Goal: Task Accomplishment & Management: Manage account settings

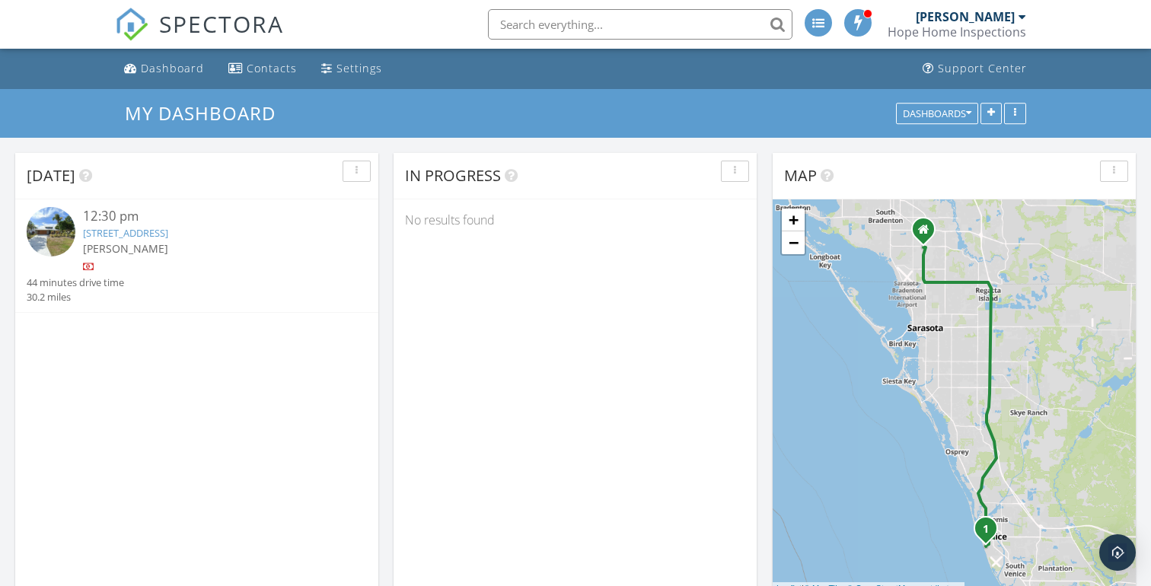
scroll to position [1920, 1152]
click at [168, 237] on link "[STREET_ADDRESS]" at bounding box center [125, 233] width 85 height 14
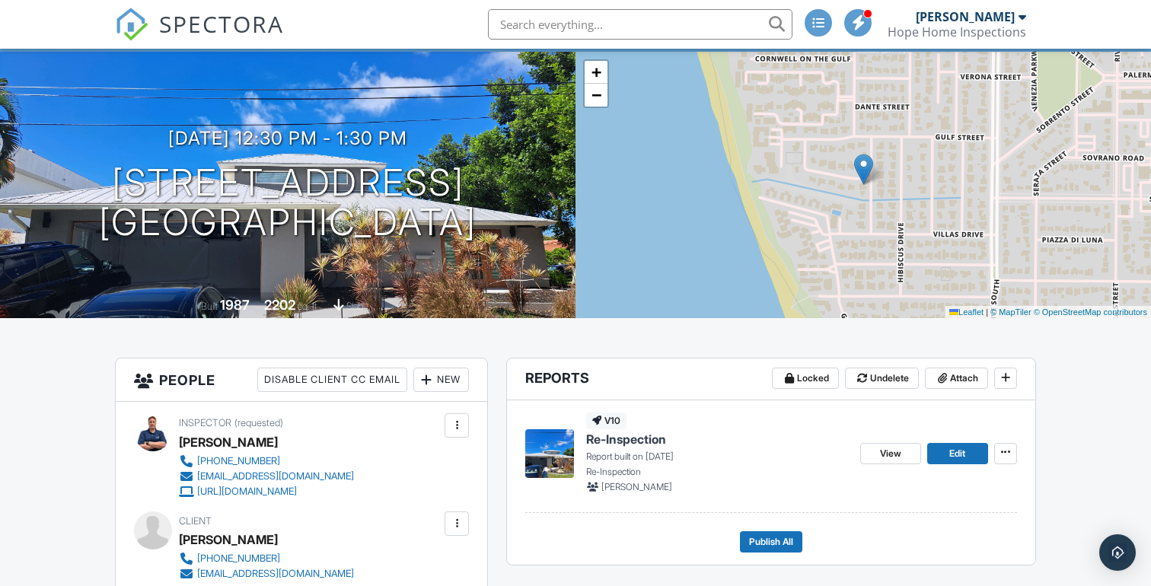
scroll to position [91, 0]
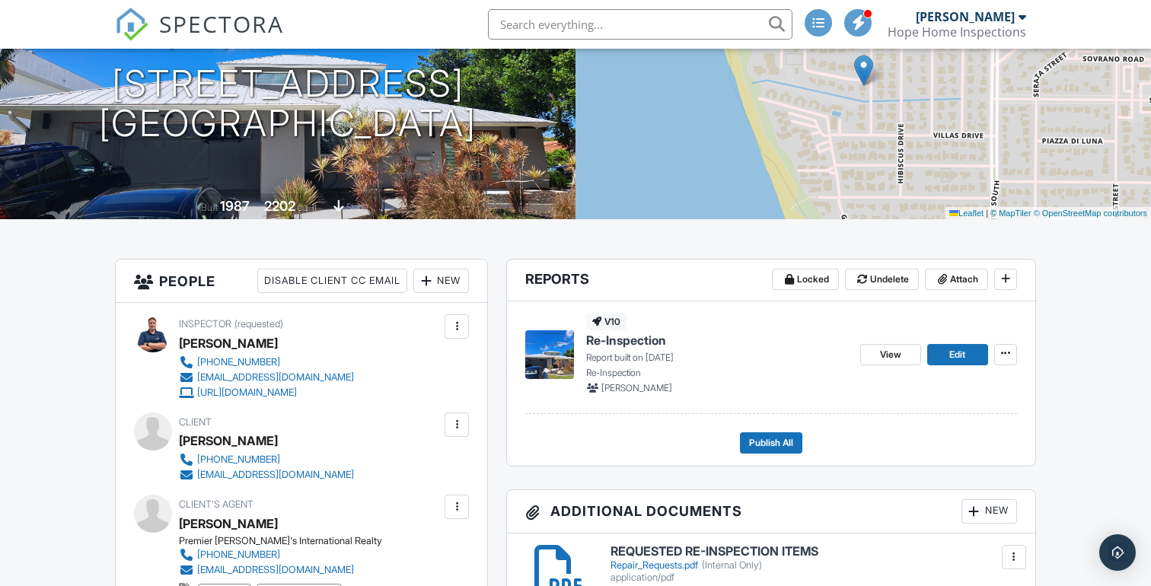
scroll to position [189, 0]
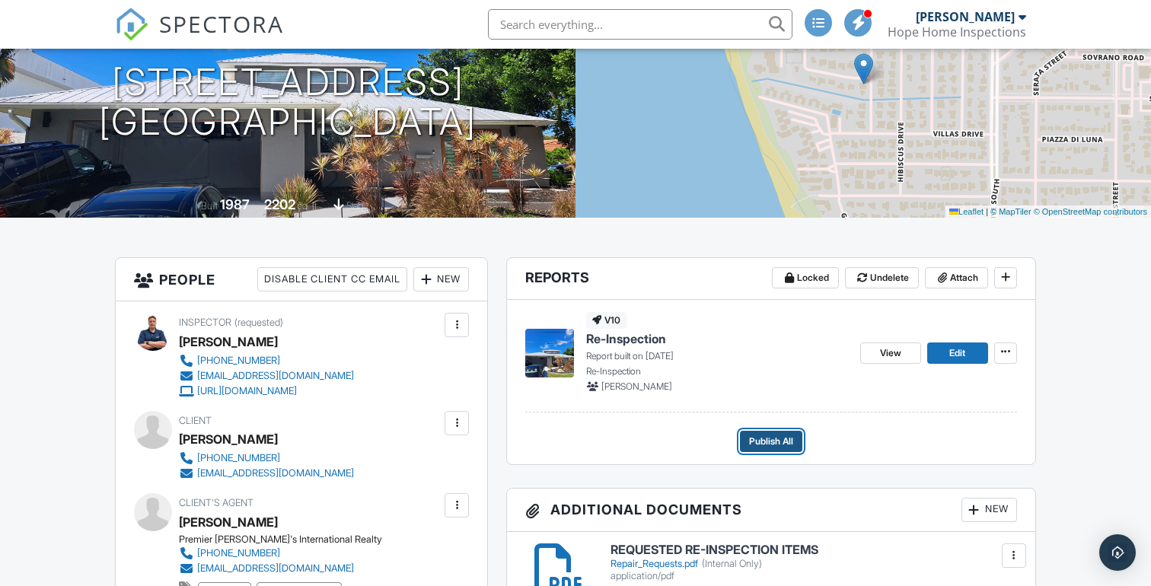
click at [777, 439] on span "Publish All" at bounding box center [771, 441] width 44 height 15
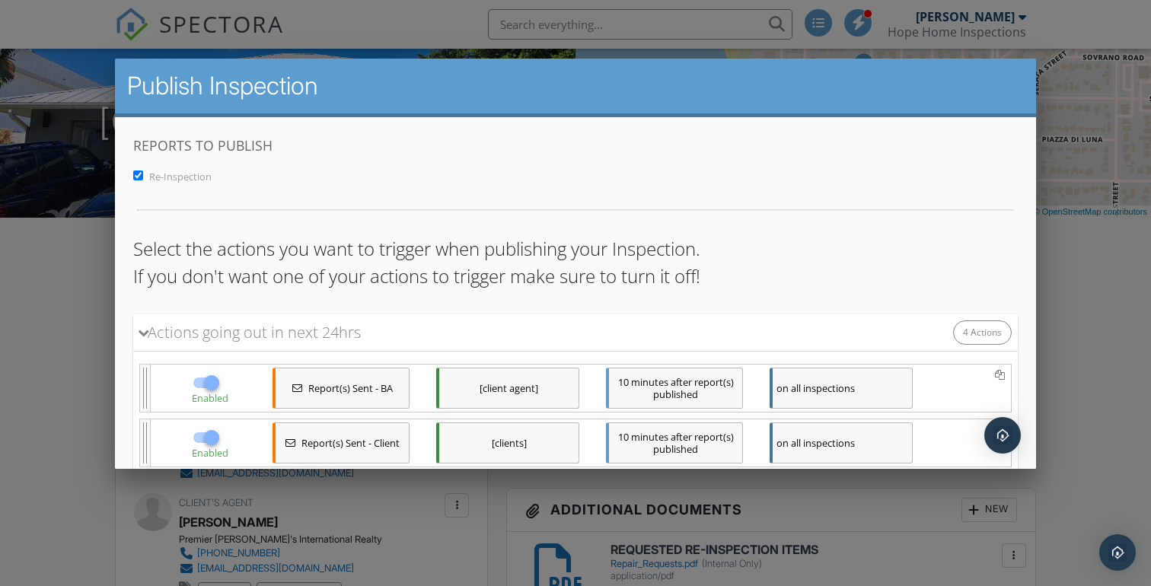
scroll to position [209, 0]
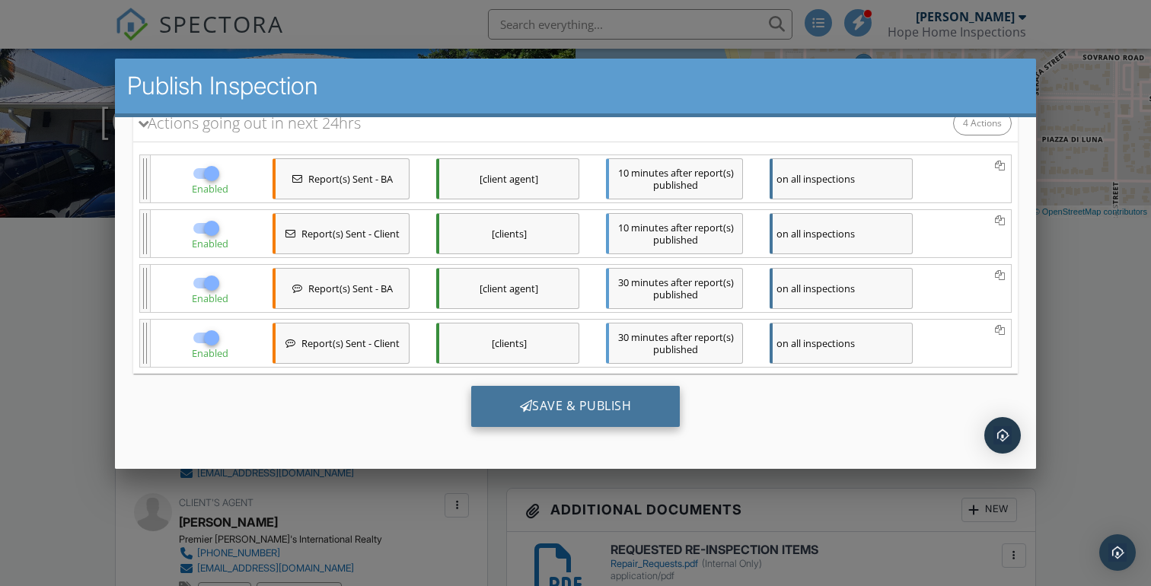
click at [607, 411] on div "Save & Publish" at bounding box center [575, 406] width 209 height 41
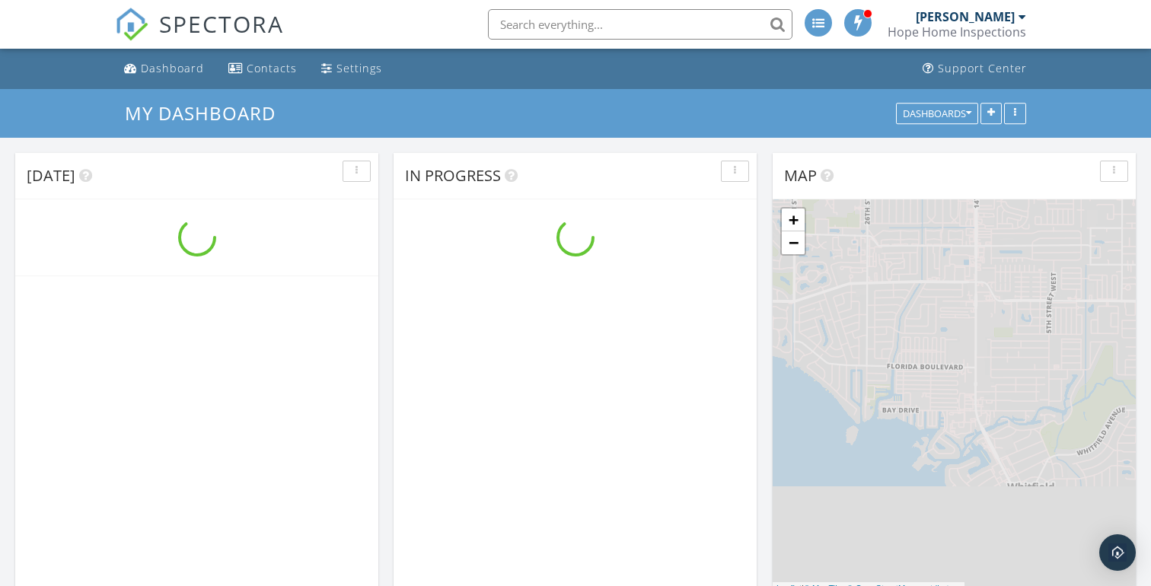
scroll to position [1920, 1152]
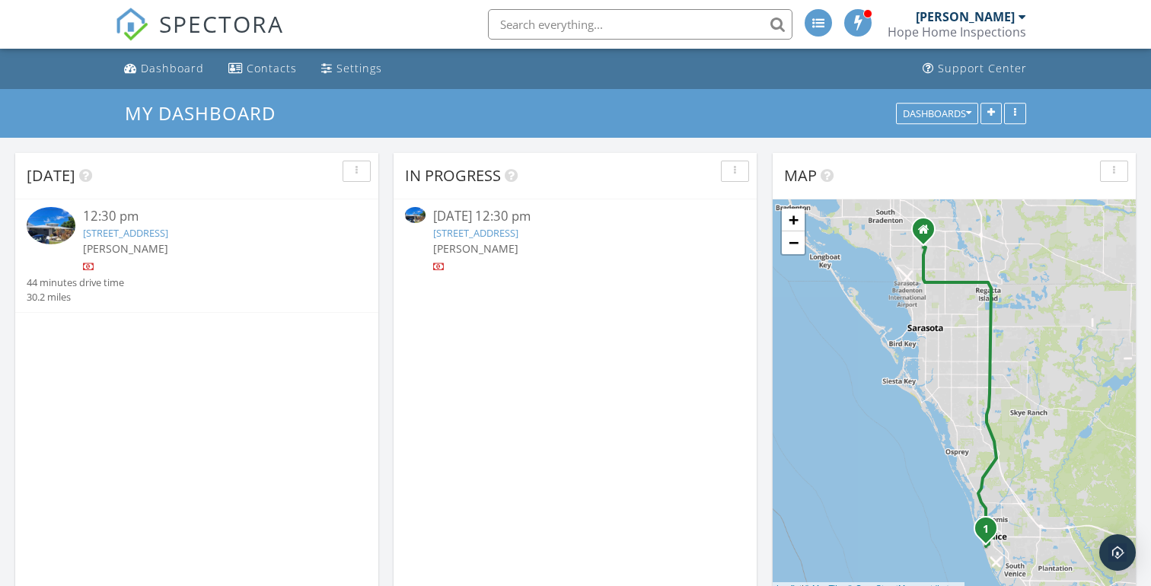
click at [689, 34] on input "text" at bounding box center [640, 24] width 305 height 30
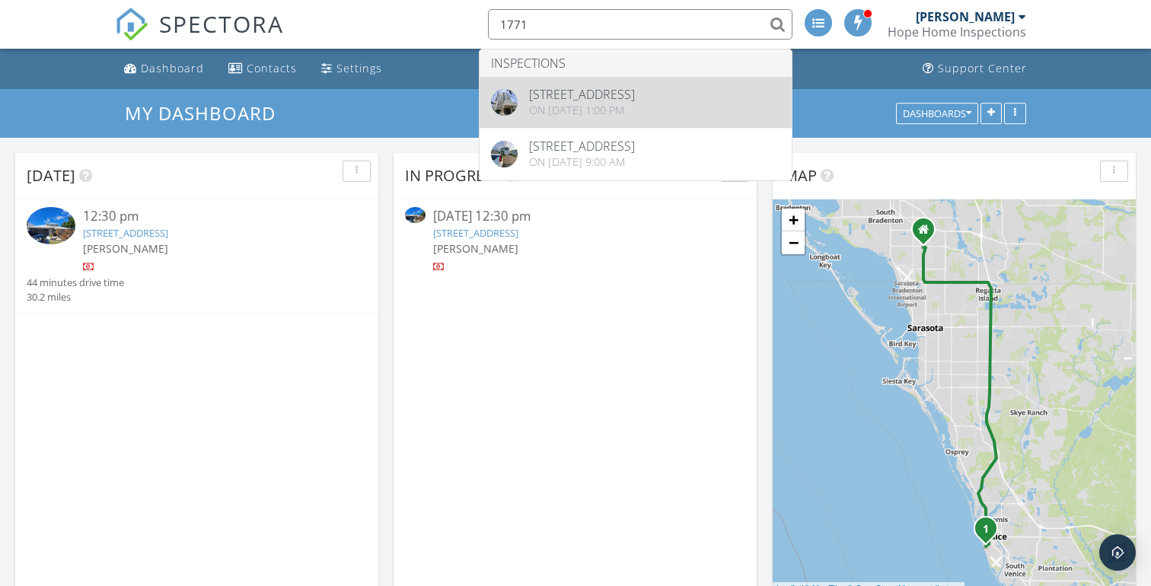
type input "1771"
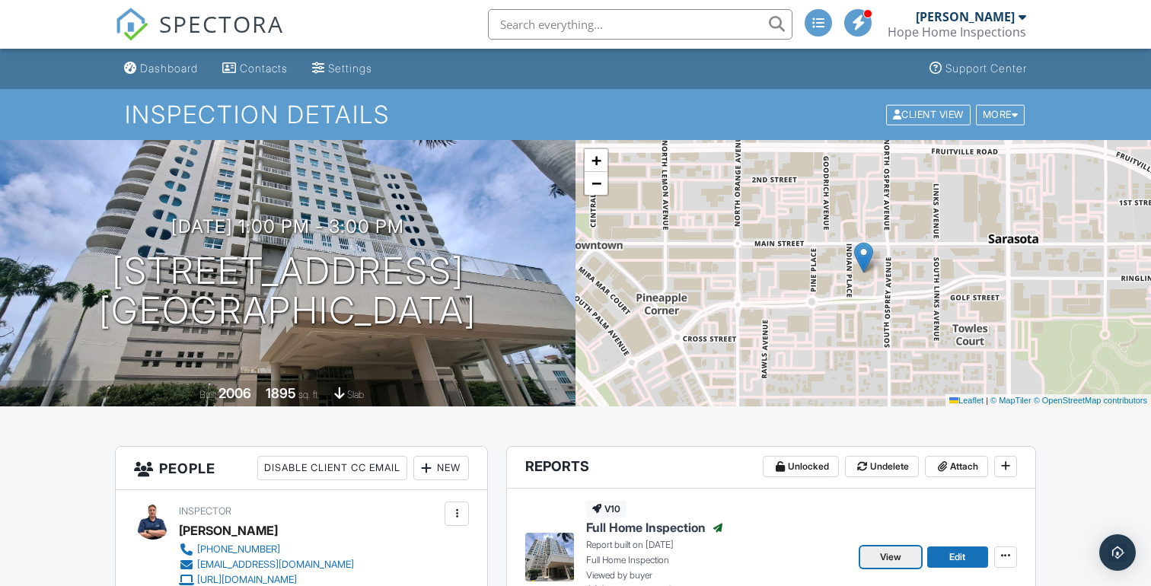
click at [889, 558] on span "View" at bounding box center [890, 557] width 21 height 15
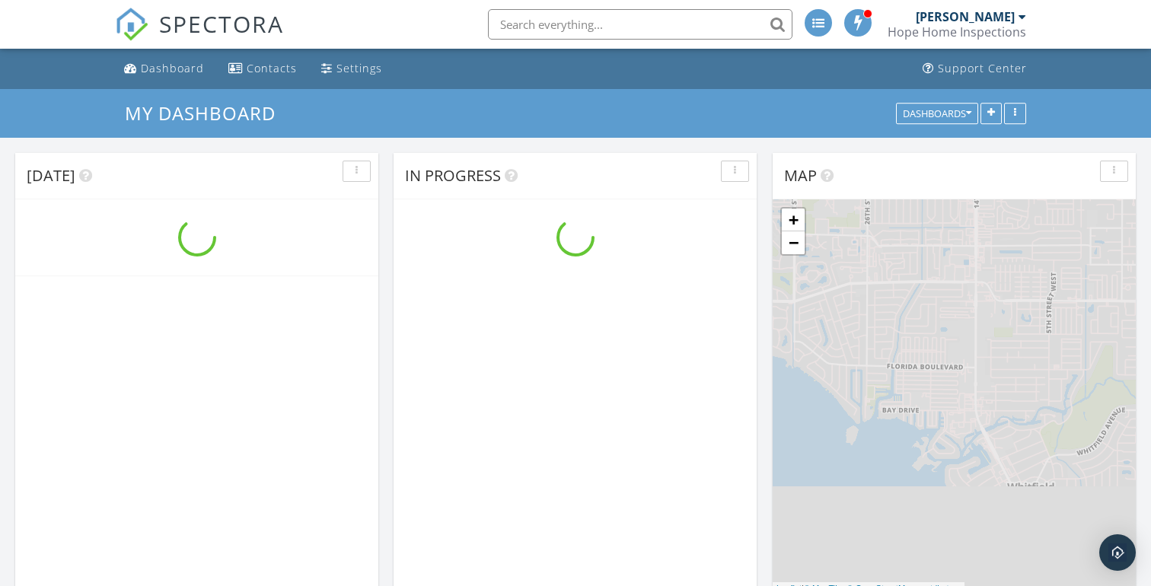
scroll to position [1920, 1152]
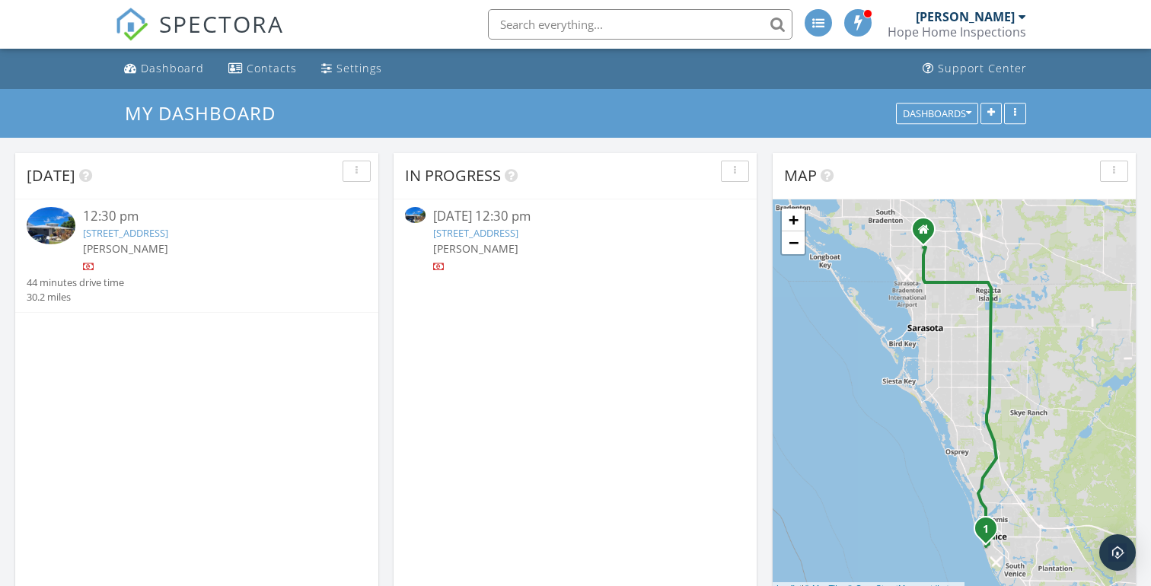
click at [584, 25] on input "text" at bounding box center [640, 24] width 305 height 30
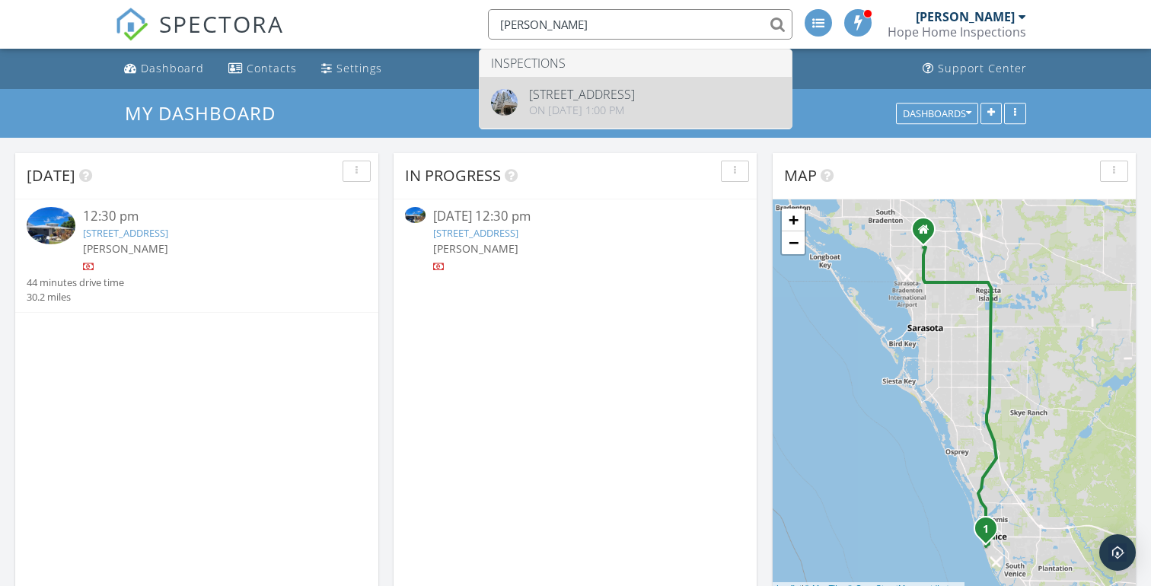
type input "[PERSON_NAME]"
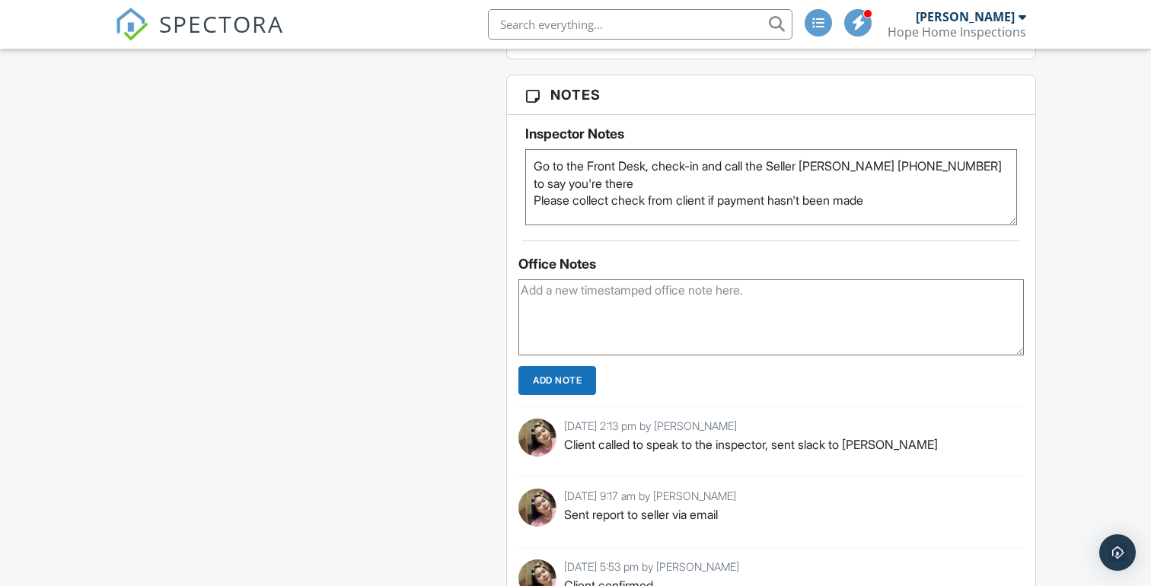
scroll to position [1551, 0]
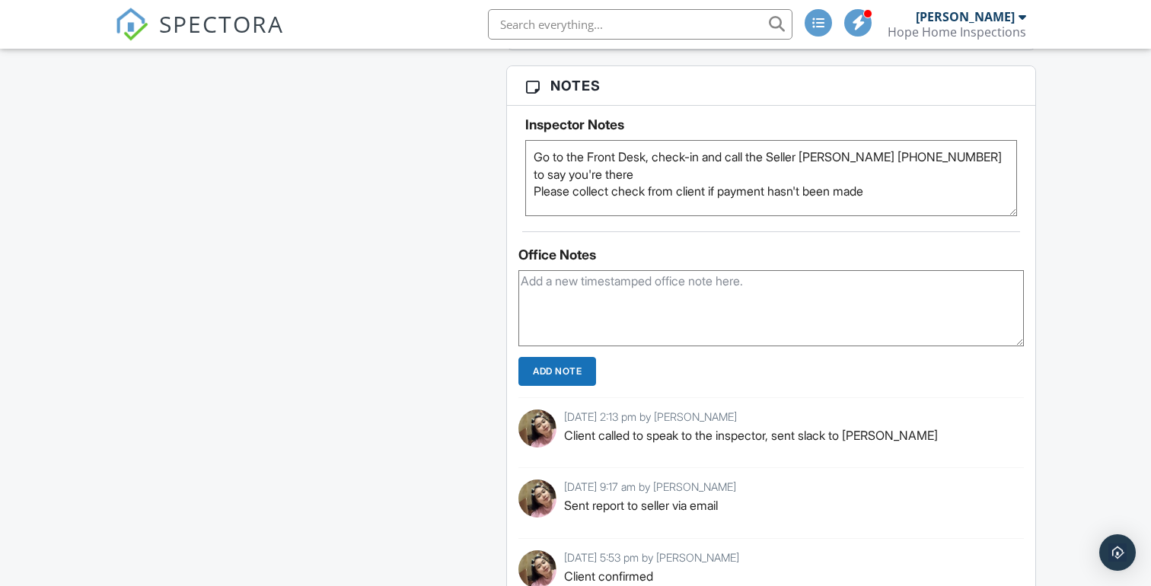
click at [717, 309] on textarea at bounding box center [772, 308] width 506 height 76
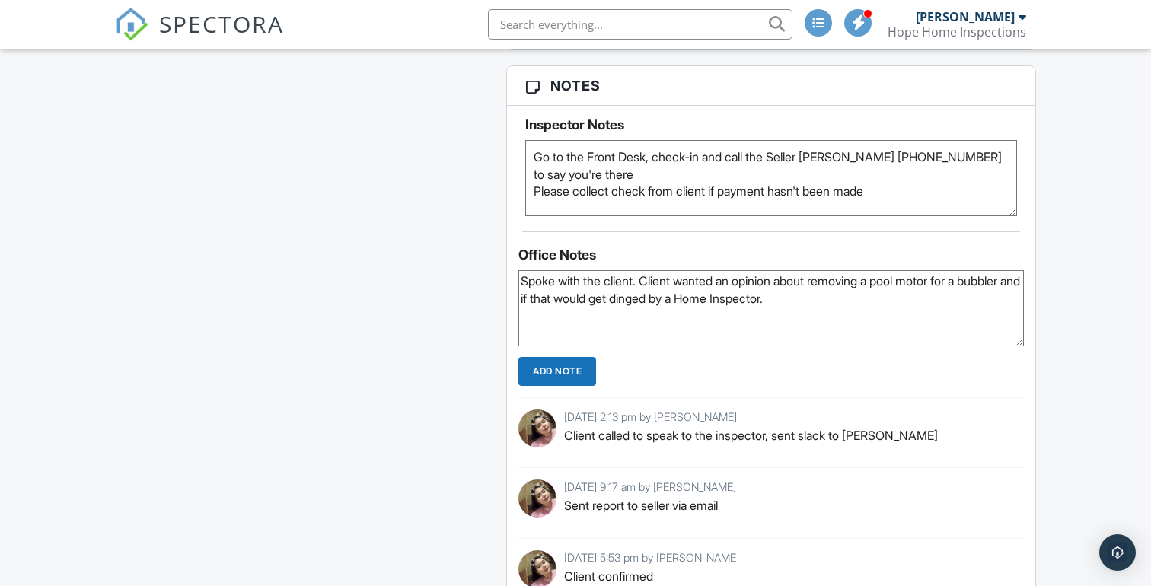
type textarea "Spoke with the client. Client wanted an opinion about removing a pool motor for…"
click at [565, 372] on input "Add Note" at bounding box center [558, 371] width 78 height 29
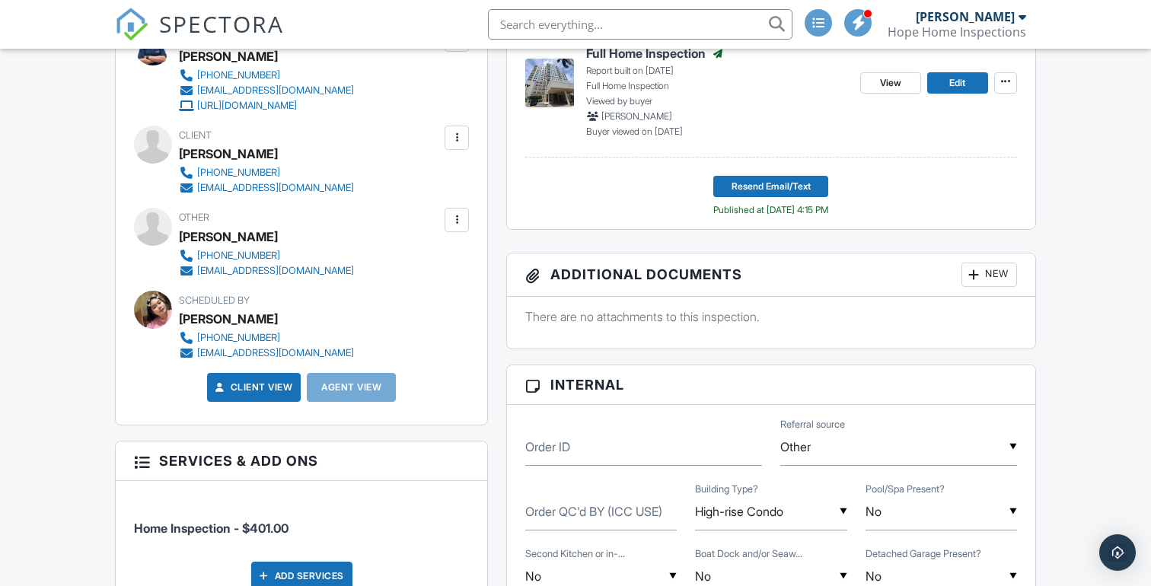
scroll to position [0, 0]
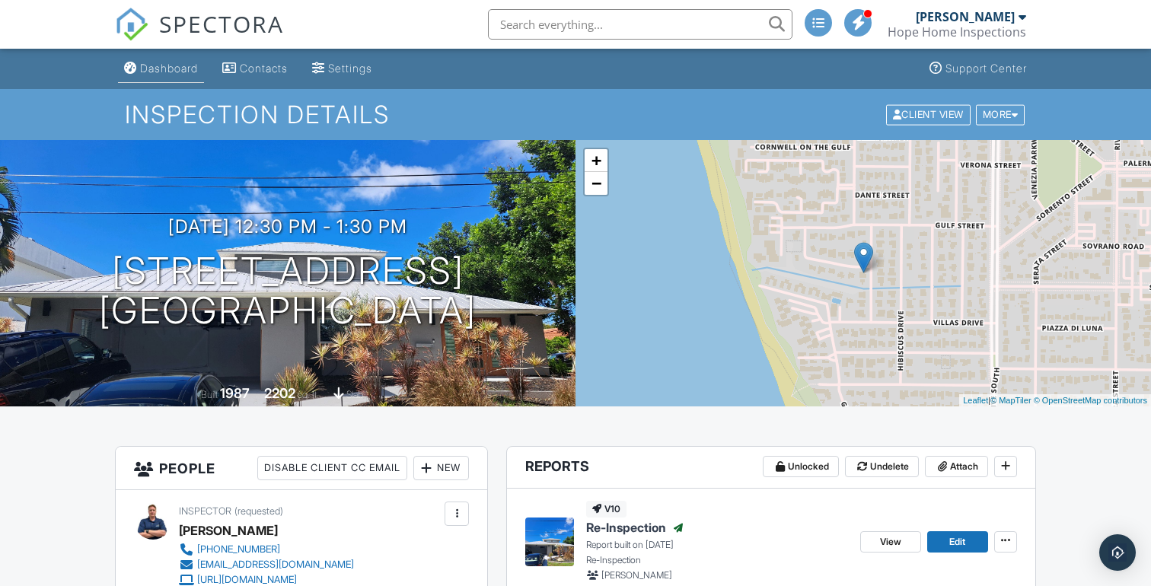
click at [155, 69] on div "Dashboard" at bounding box center [169, 68] width 58 height 13
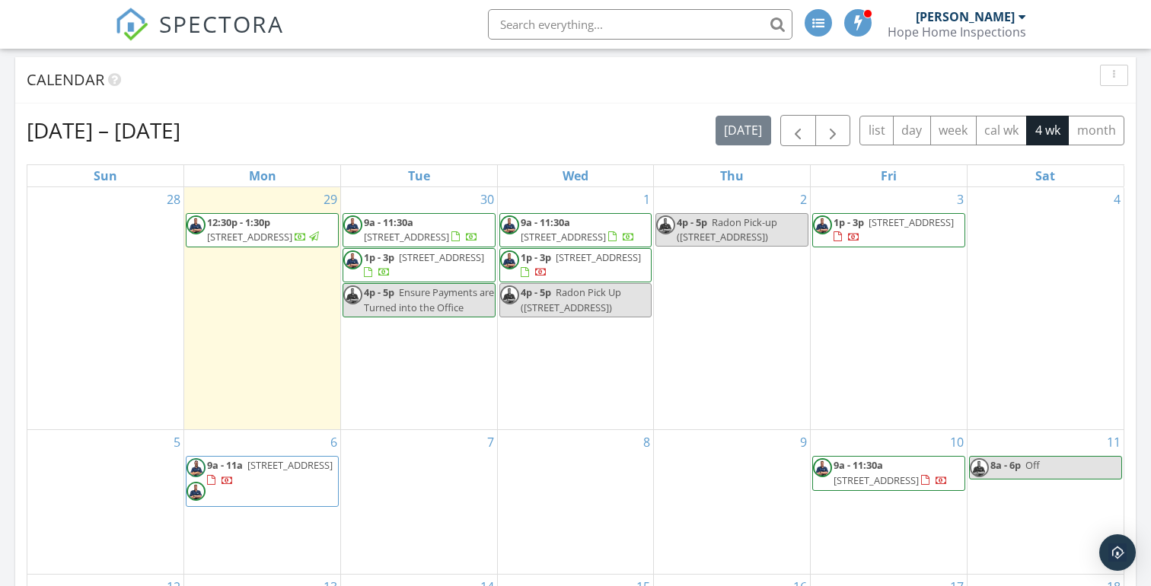
scroll to position [557, 0]
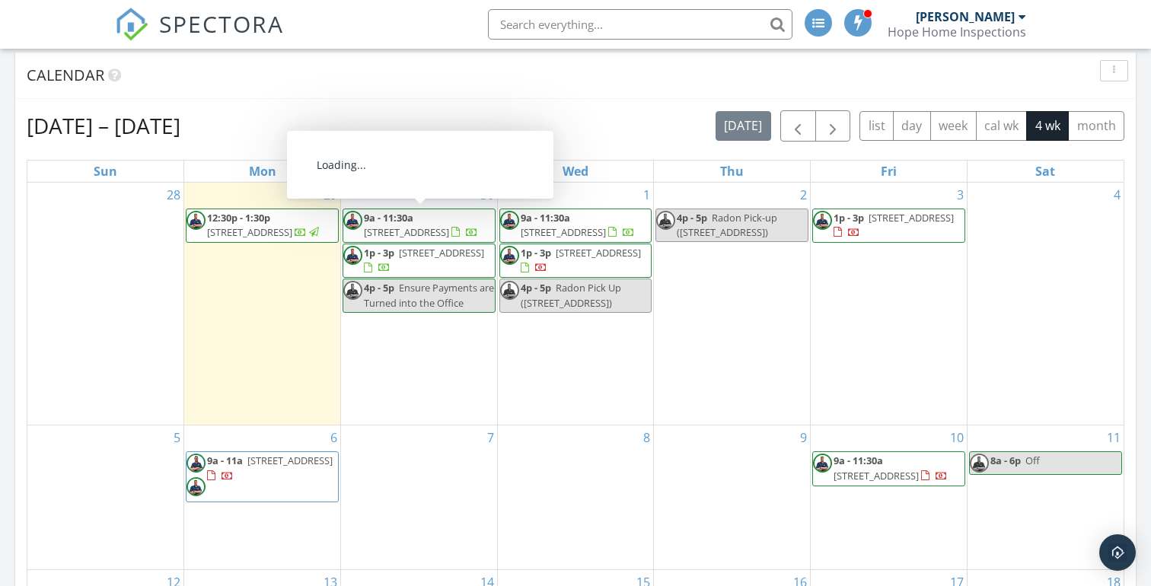
click at [408, 220] on span "9a - 11:30a" at bounding box center [388, 218] width 49 height 14
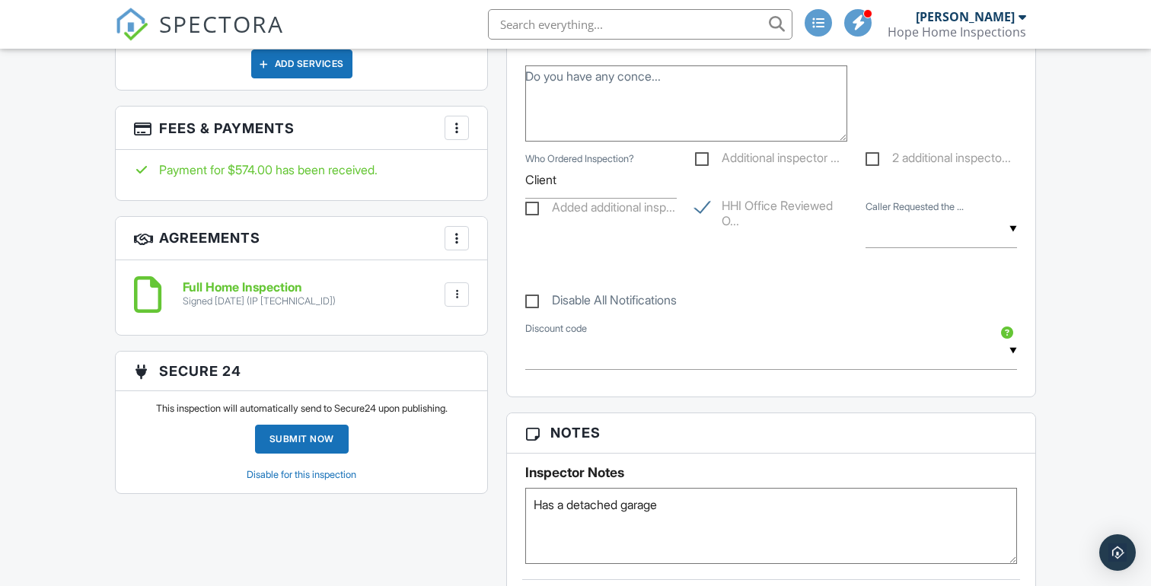
scroll to position [1130, 0]
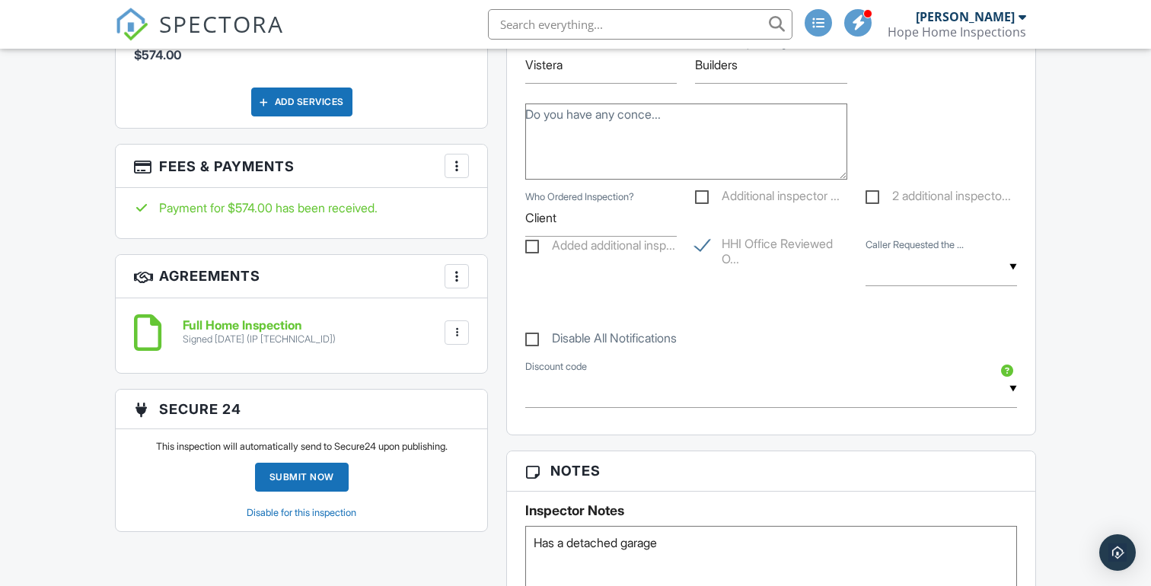
click at [454, 167] on div at bounding box center [456, 165] width 15 height 15
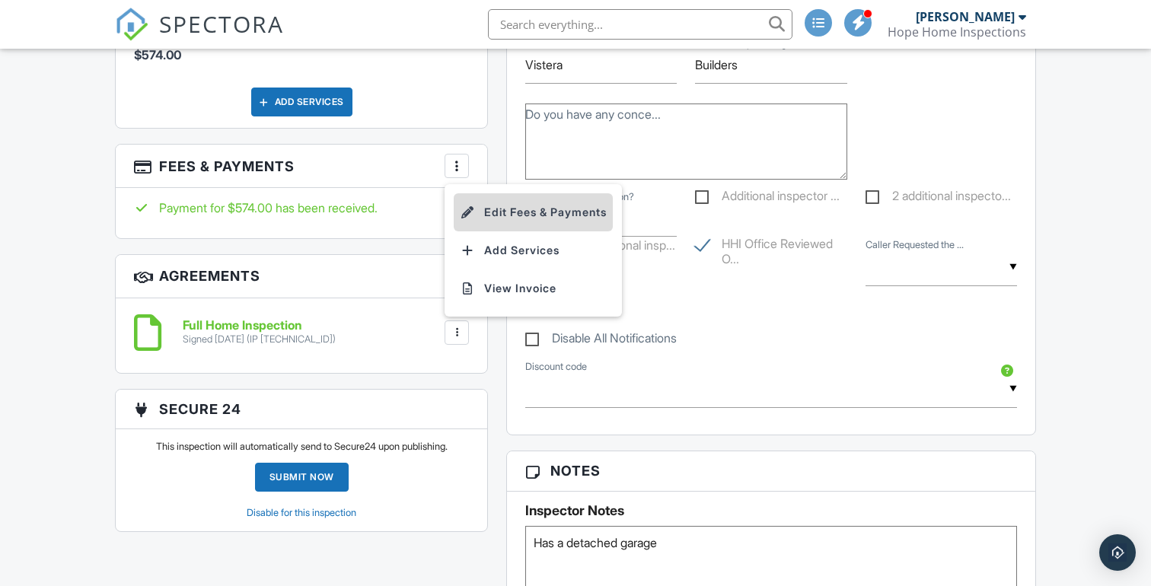
click at [483, 208] on li "Edit Fees & Payments" at bounding box center [533, 212] width 159 height 38
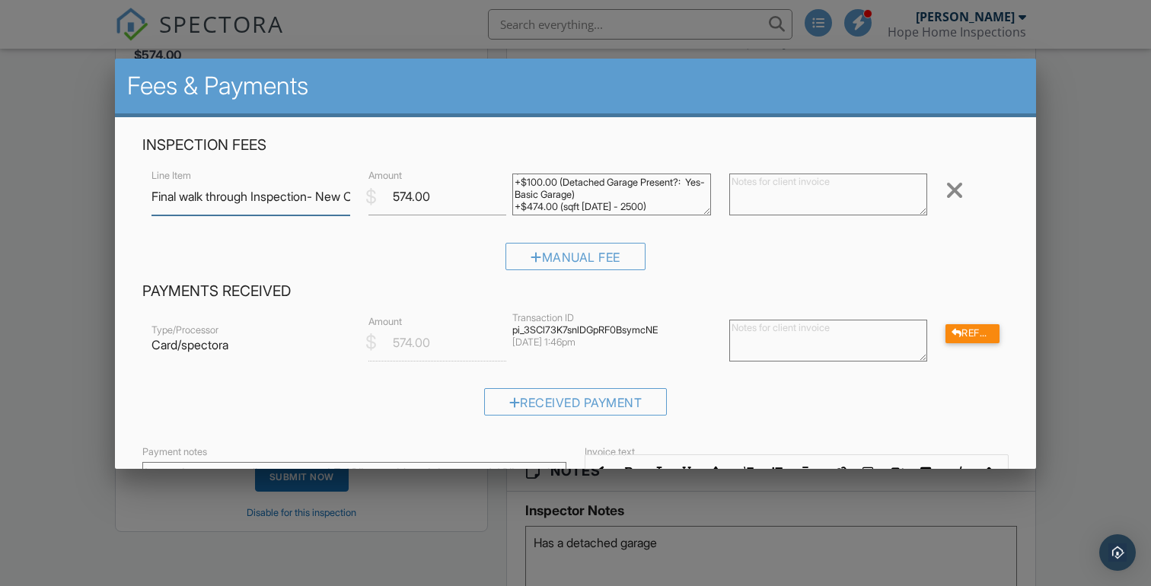
scroll to position [0, 0]
click at [1122, 193] on div at bounding box center [575, 290] width 1151 height 733
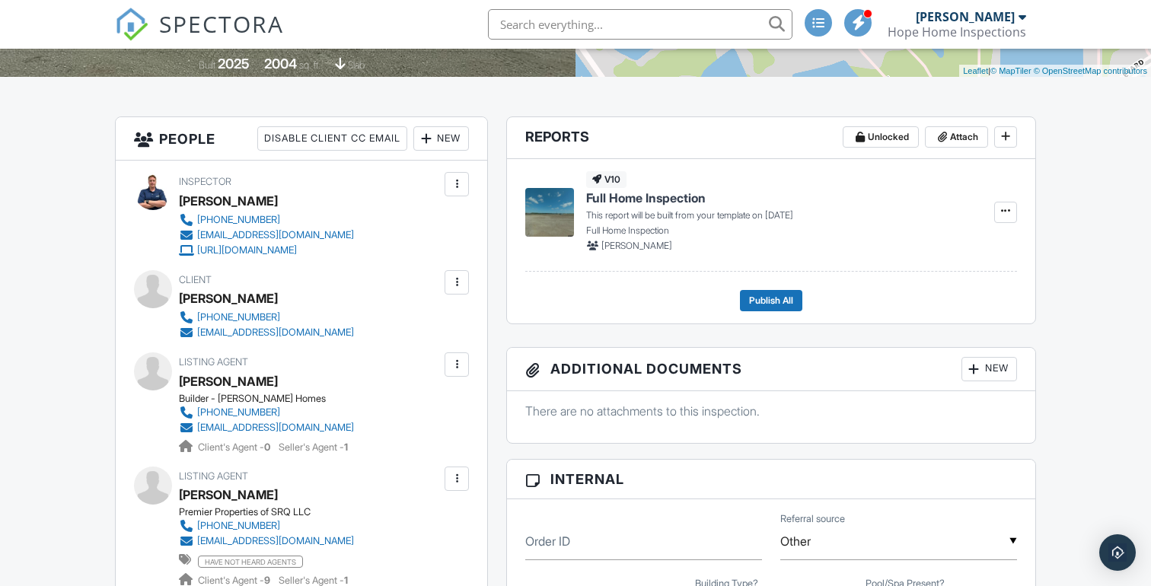
scroll to position [327, 0]
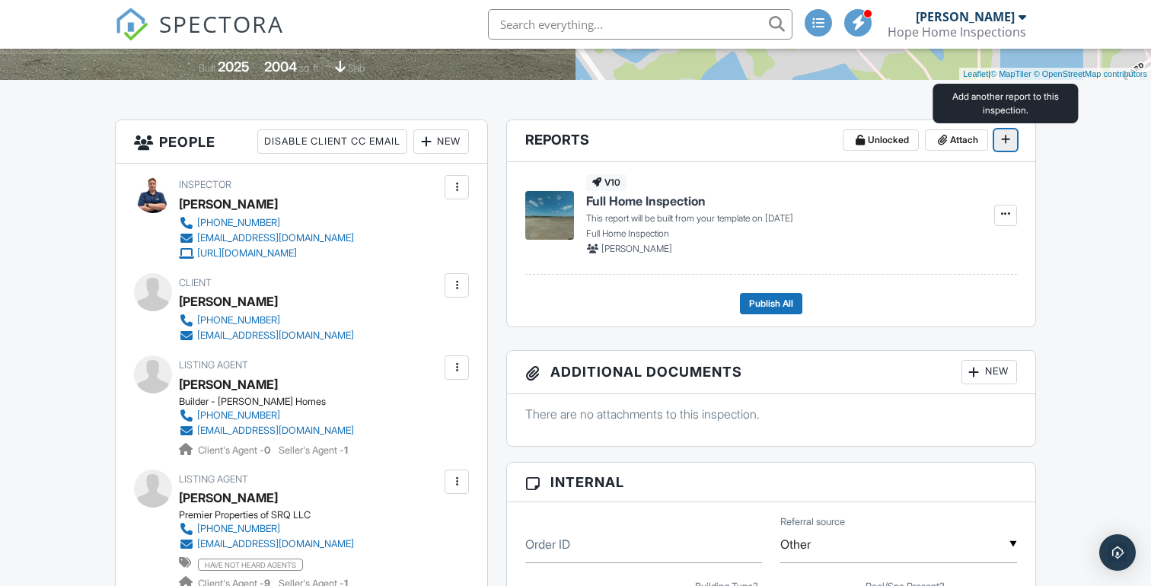
click at [1001, 145] on span at bounding box center [1005, 139] width 15 height 15
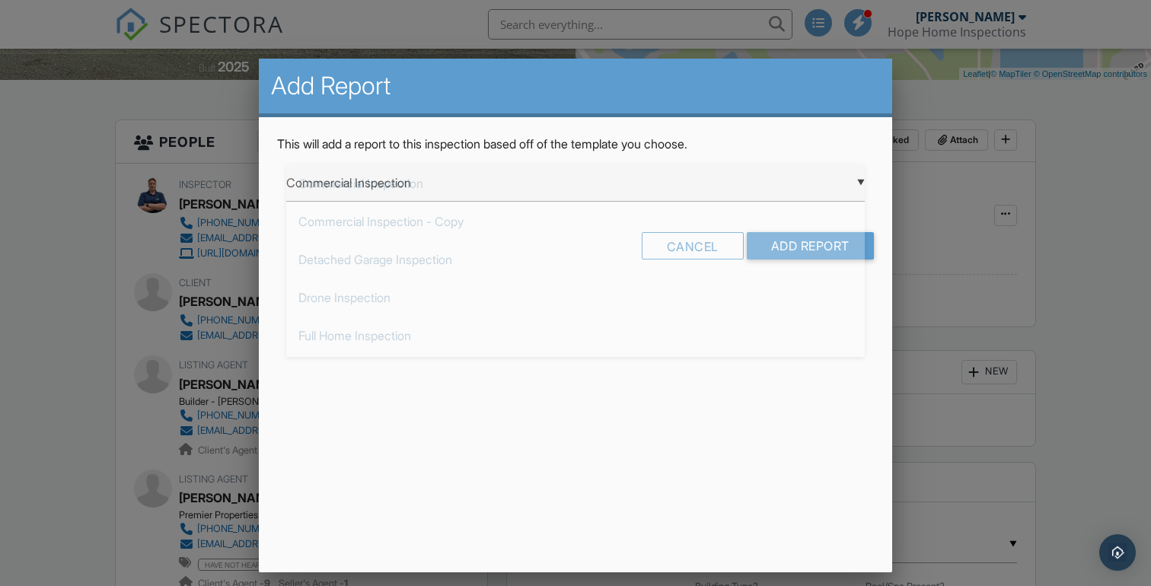
click at [795, 190] on div "▼ Commercial Inspection Commercial Inspection Commercial Inspection - Copy Deta…" at bounding box center [575, 182] width 579 height 37
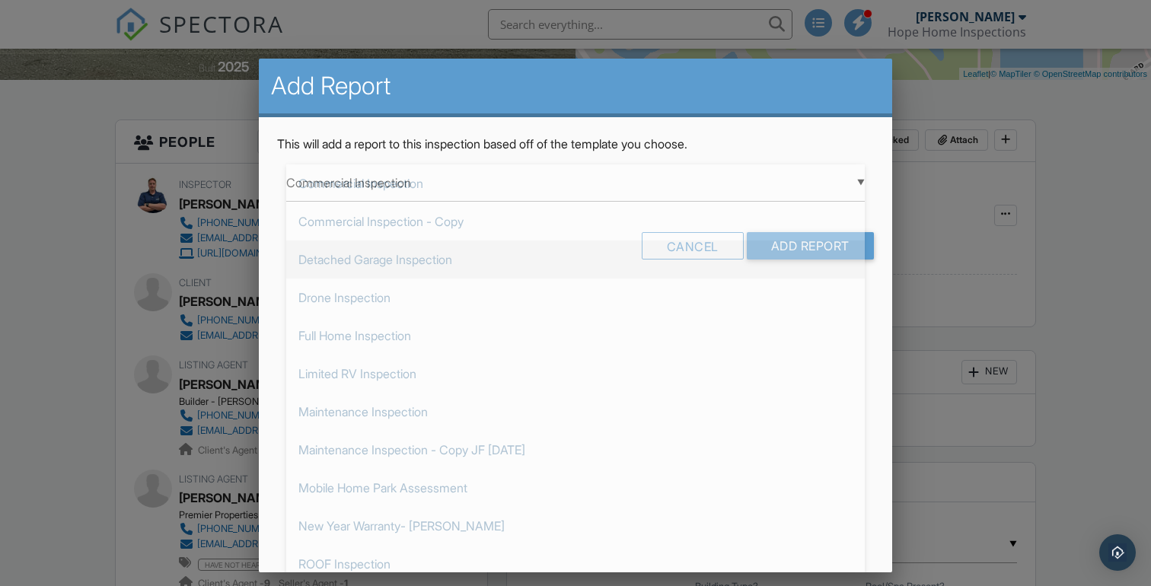
click at [477, 270] on span "Detached Garage Inspection" at bounding box center [575, 260] width 579 height 38
type input "Detached Garage Inspection"
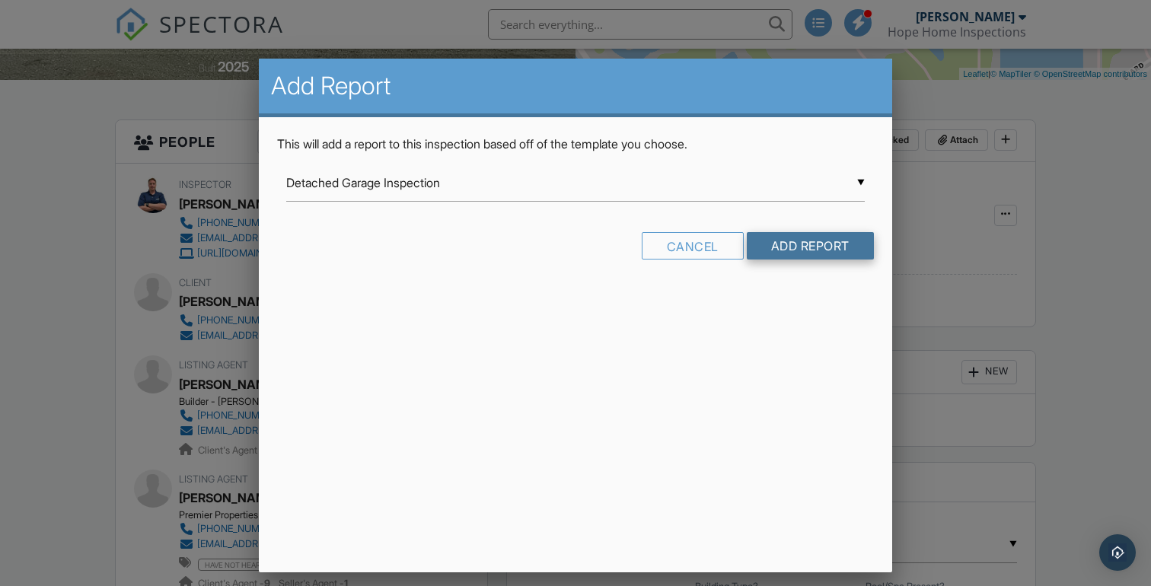
click at [809, 253] on input "Add Report" at bounding box center [810, 245] width 127 height 27
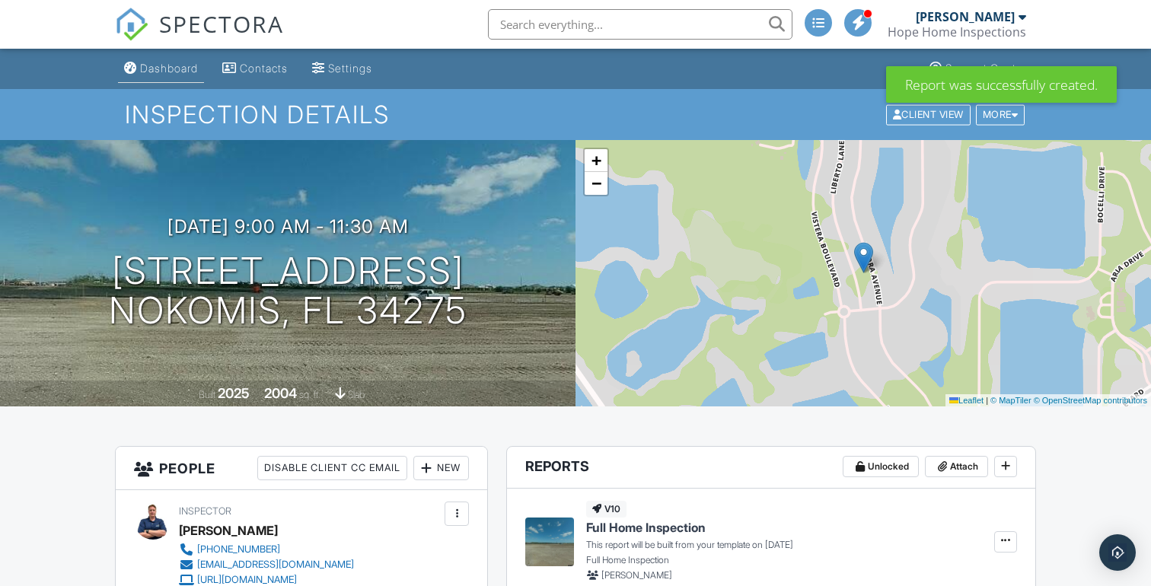
click at [174, 79] on link "Dashboard" at bounding box center [161, 69] width 86 height 28
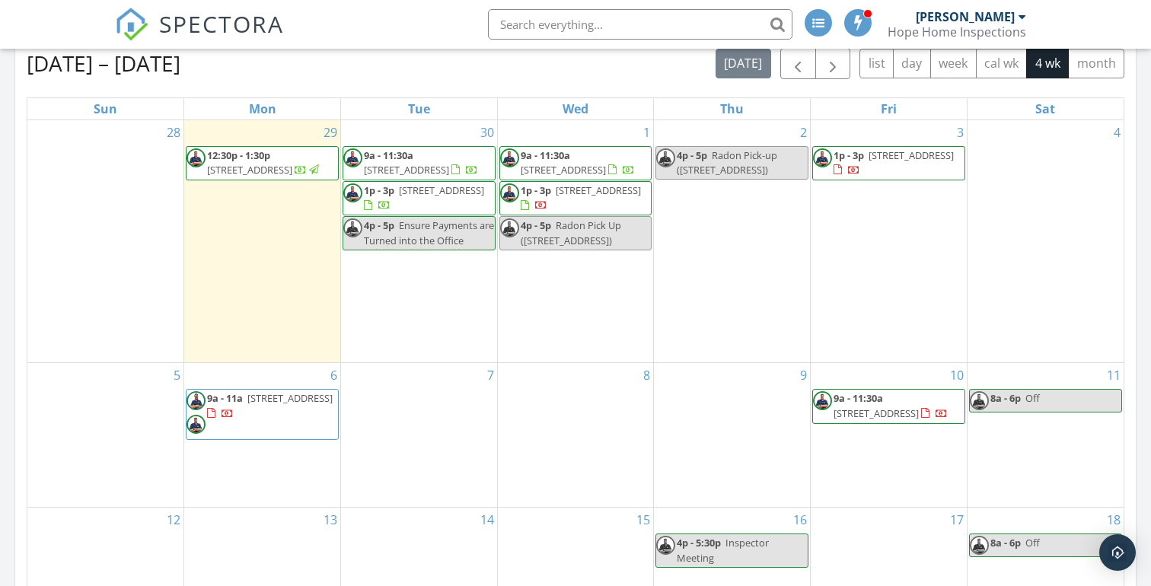
scroll to position [615, 0]
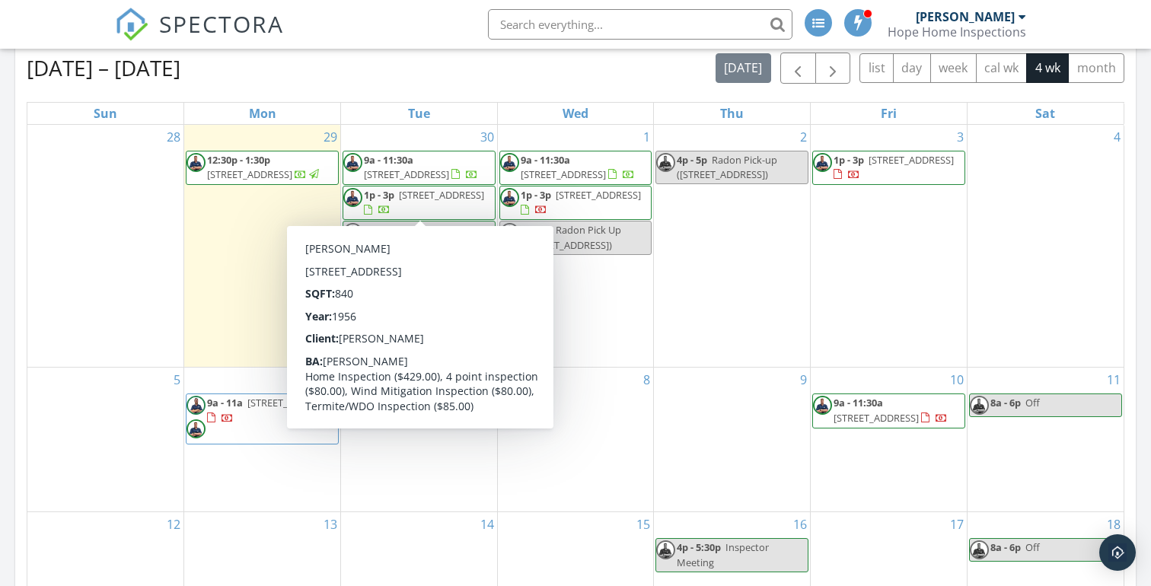
click at [423, 197] on span "[STREET_ADDRESS]" at bounding box center [441, 195] width 85 height 14
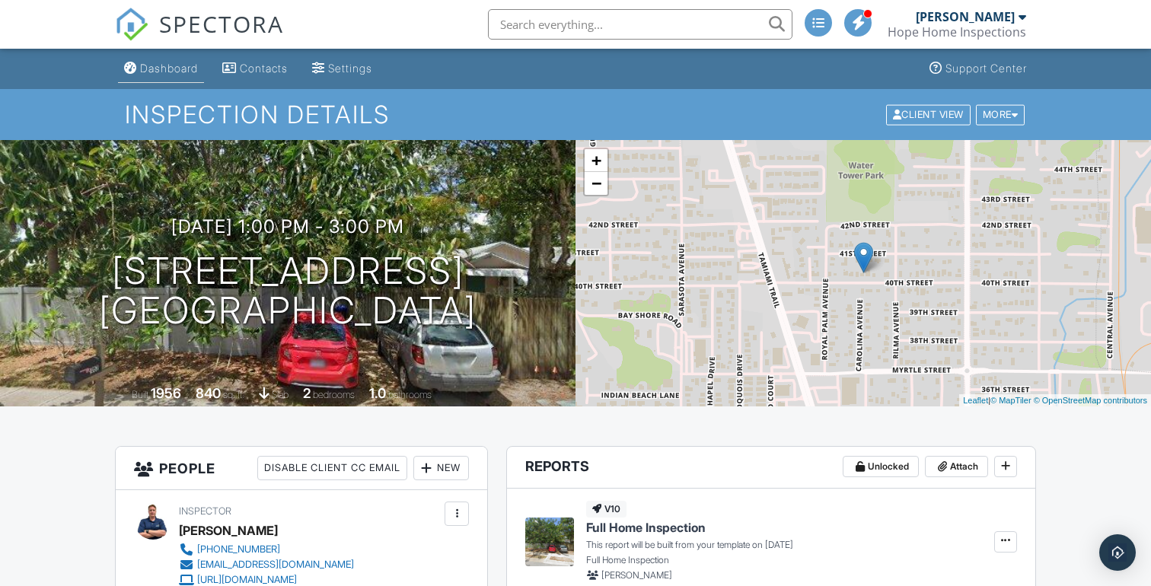
click at [161, 65] on div "Dashboard" at bounding box center [169, 68] width 58 height 13
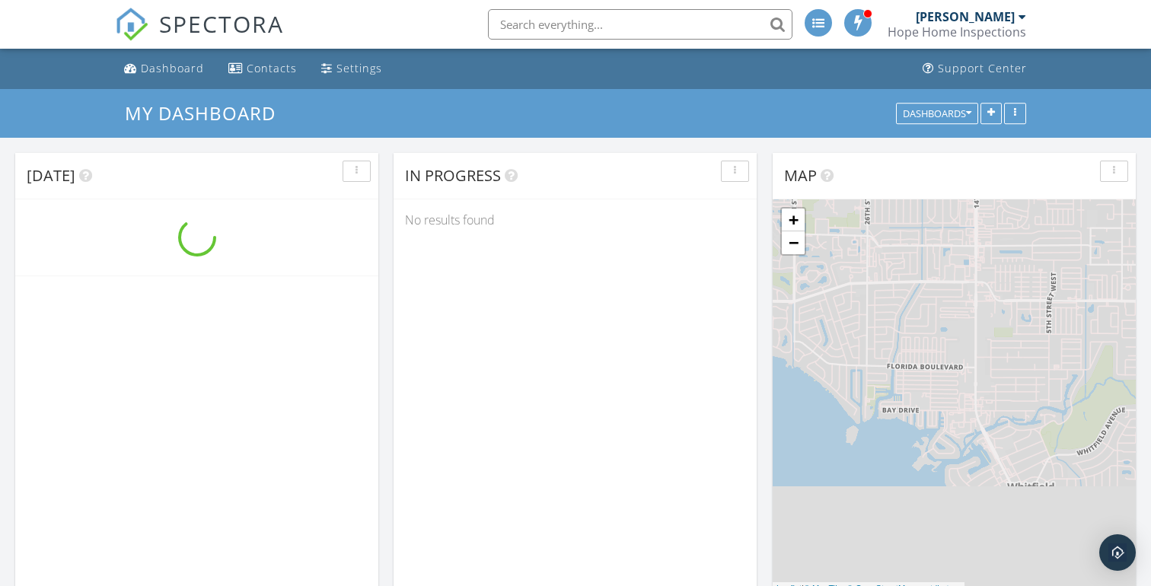
scroll to position [1920, 1152]
